Goal: Task Accomplishment & Management: Manage account settings

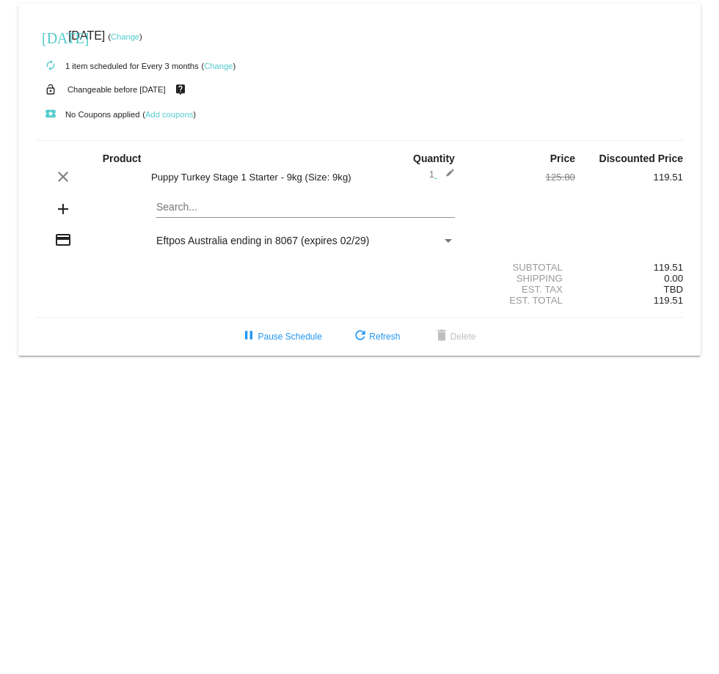
click at [59, 209] on mat-icon "add" at bounding box center [63, 209] width 18 height 18
click at [182, 207] on mat-card "[DATE] [DATE] ( Change ) autorenew 1 item scheduled for Every 3 months ( Change…" at bounding box center [359, 180] width 682 height 352
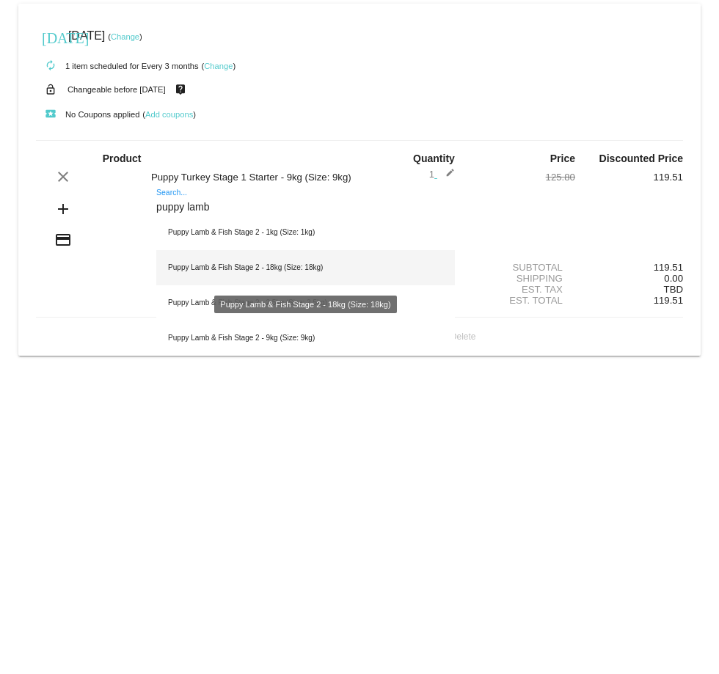
type input "puppy lamb"
click at [318, 269] on div "Puppy Lamb & Fish Stage 2 - 18kg (Size: 18kg)" at bounding box center [305, 267] width 298 height 35
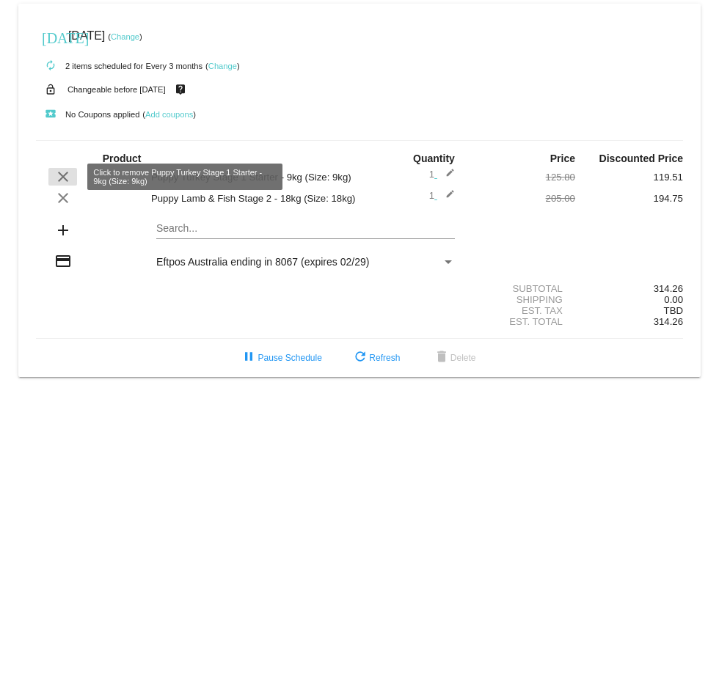
click at [58, 171] on mat-icon "clear" at bounding box center [63, 177] width 18 height 18
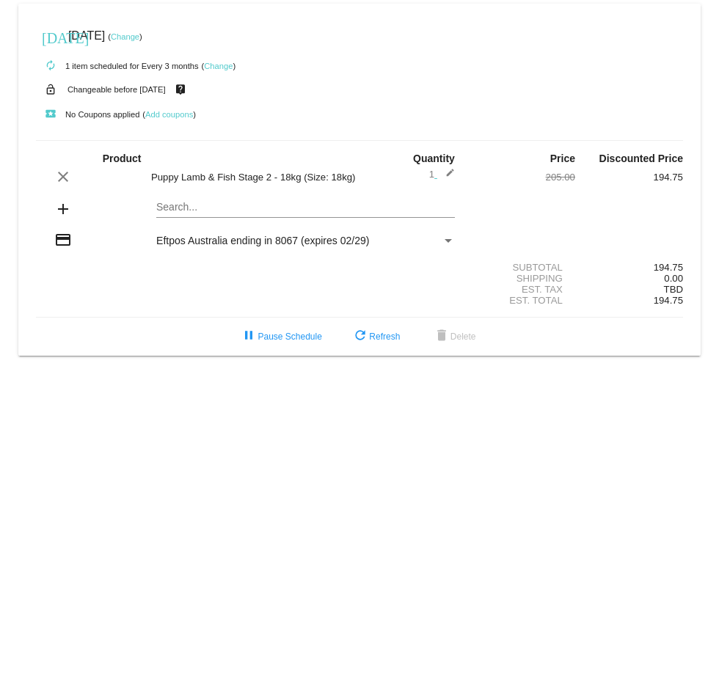
click at [227, 64] on link "Change" at bounding box center [218, 66] width 29 height 9
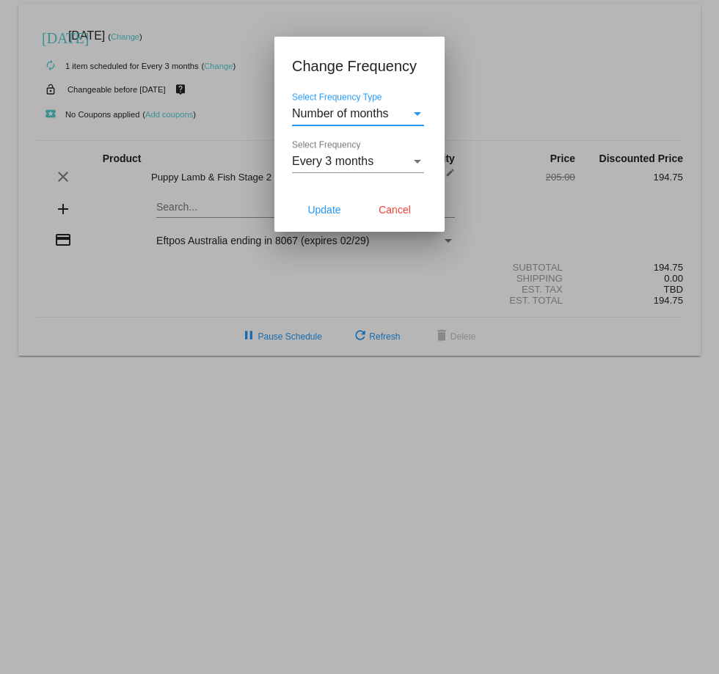
click at [374, 157] on div "Every 3 months" at bounding box center [351, 161] width 119 height 13
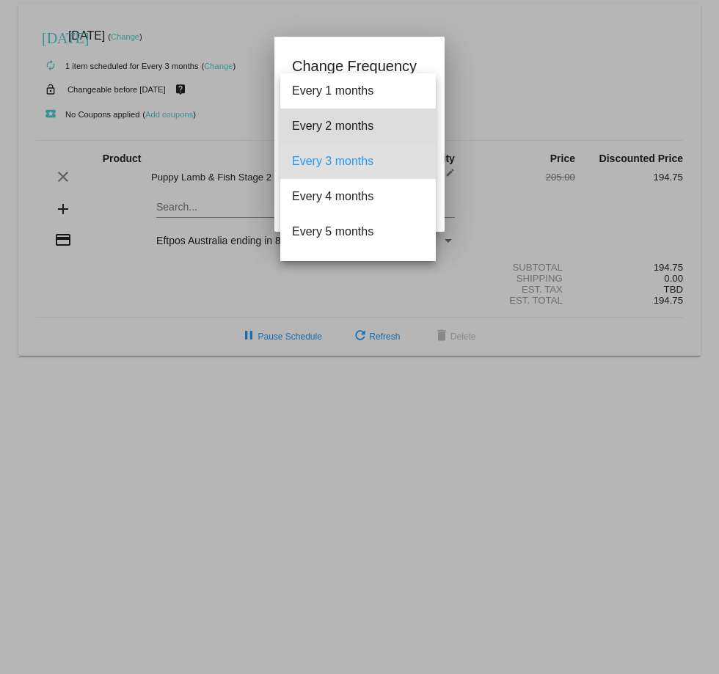
click at [363, 125] on span "Every 2 months" at bounding box center [358, 126] width 132 height 35
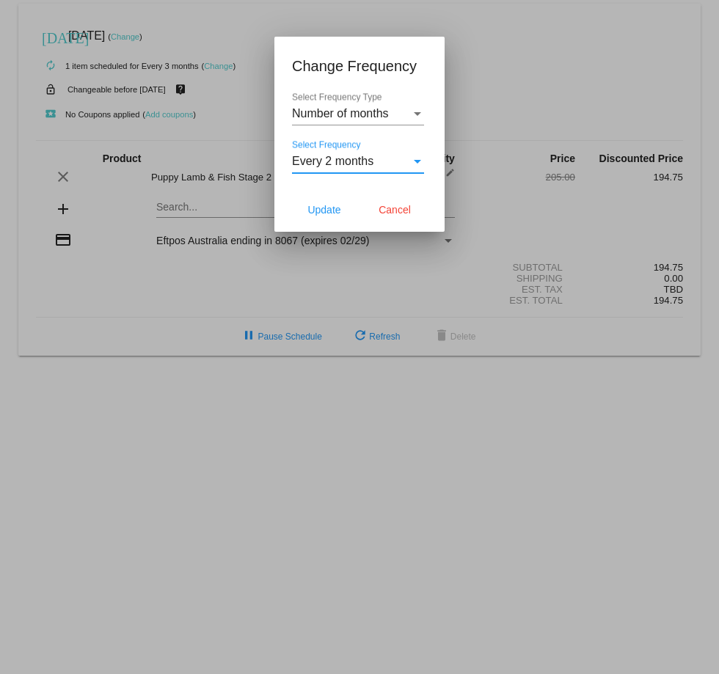
click at [362, 114] on span "Number of months" at bounding box center [340, 113] width 97 height 12
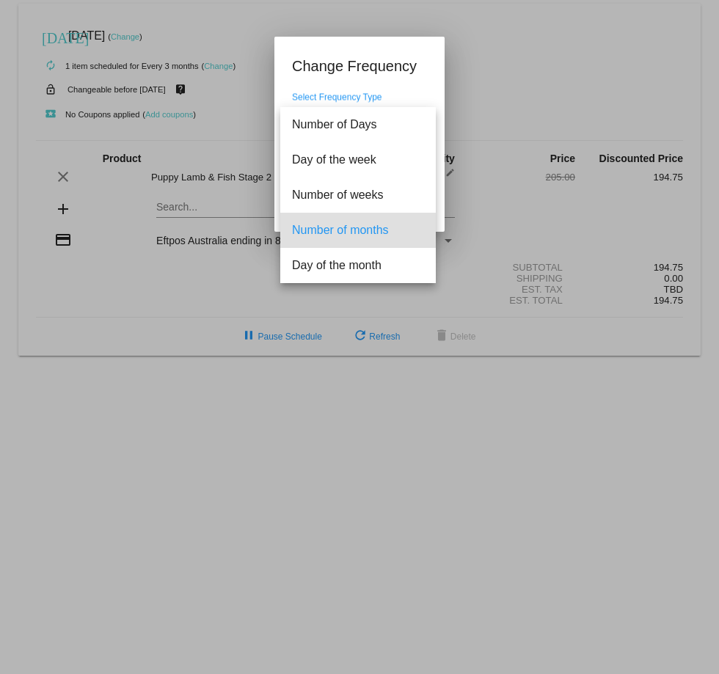
click at [375, 93] on div at bounding box center [359, 337] width 719 height 674
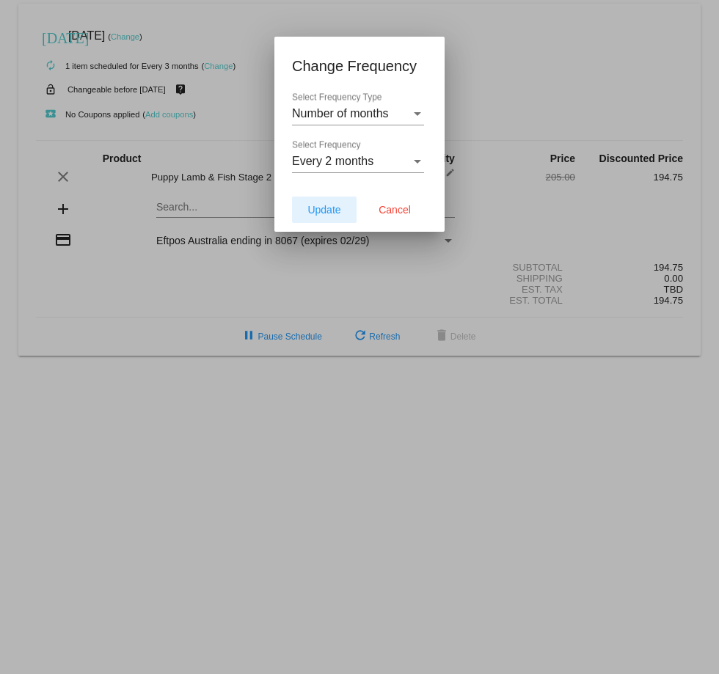
click at [321, 211] on span "Update" at bounding box center [323, 210] width 33 height 12
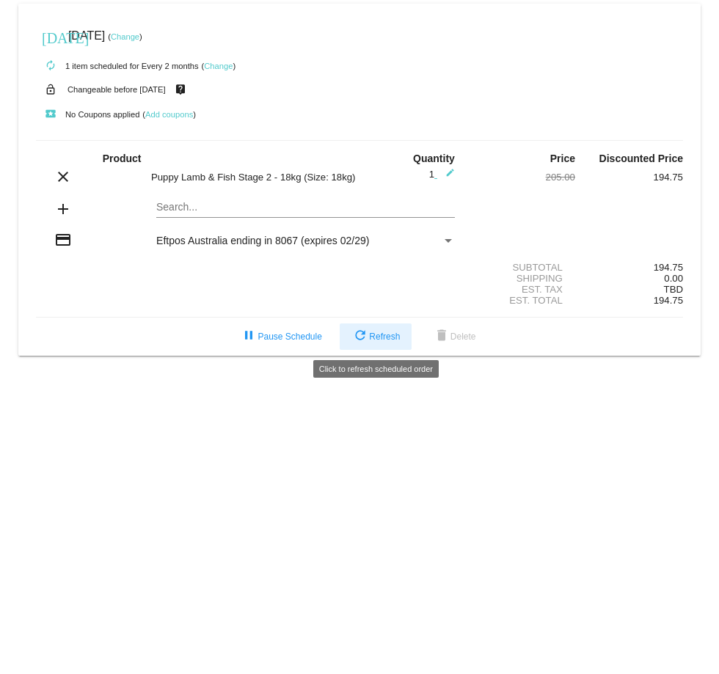
click at [374, 331] on button "refresh Refresh" at bounding box center [376, 336] width 72 height 26
click at [139, 37] on link "Change" at bounding box center [125, 36] width 29 height 9
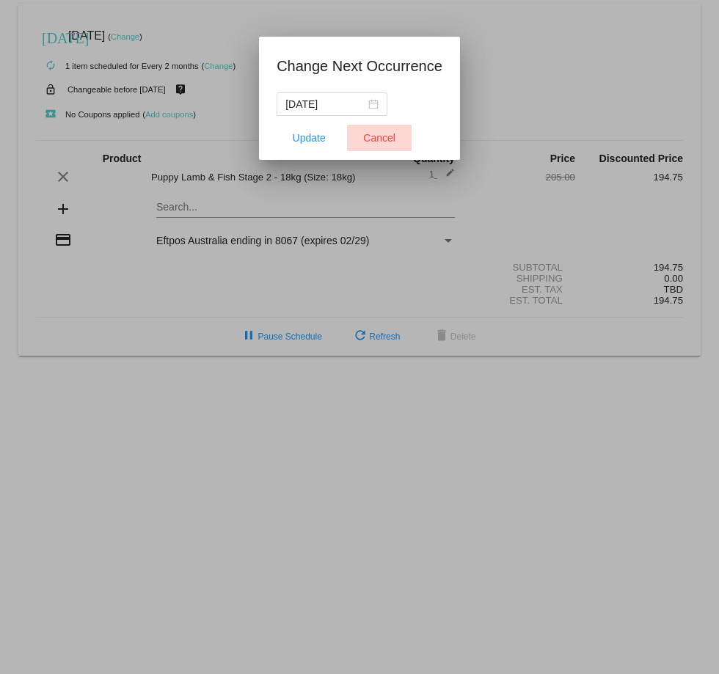
click at [374, 142] on span "Cancel" at bounding box center [379, 138] width 32 height 12
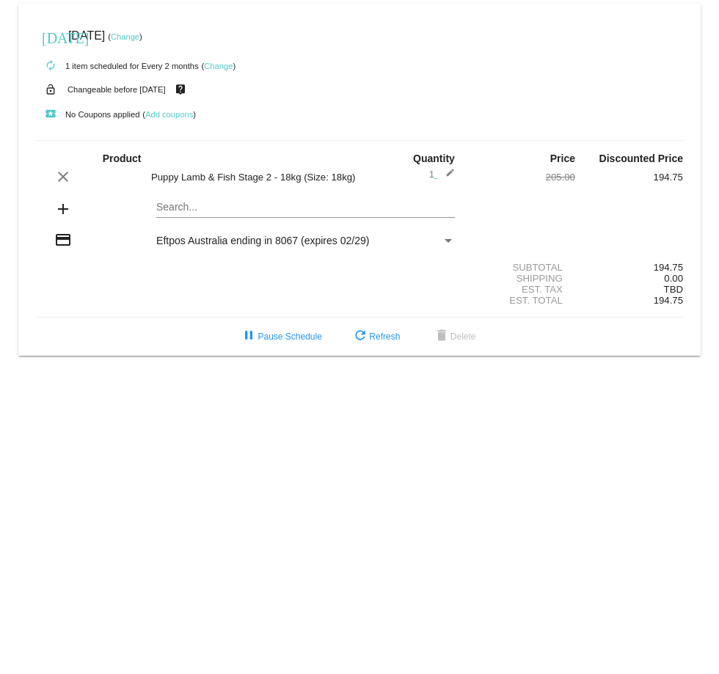
click at [139, 34] on link "Change" at bounding box center [125, 36] width 29 height 9
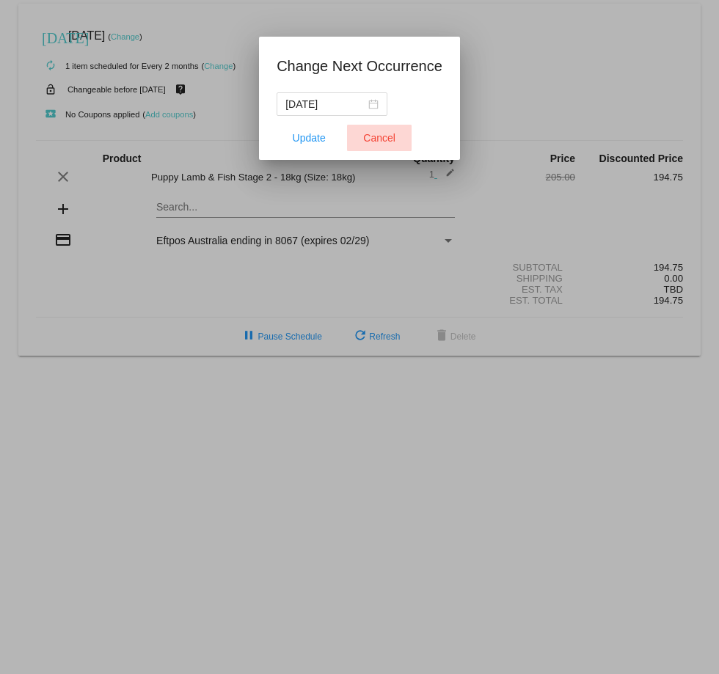
click at [373, 136] on span "Cancel" at bounding box center [379, 138] width 32 height 12
